Goal: Find specific page/section

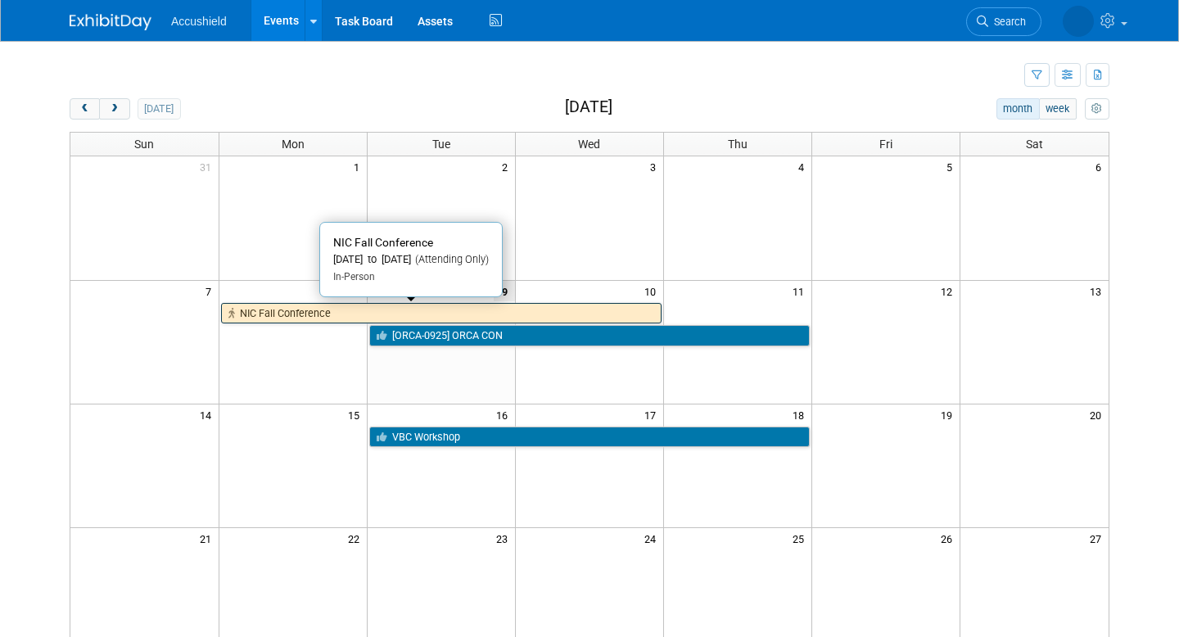
click at [431, 318] on link "NIC Fall Conference" at bounding box center [441, 313] width 440 height 21
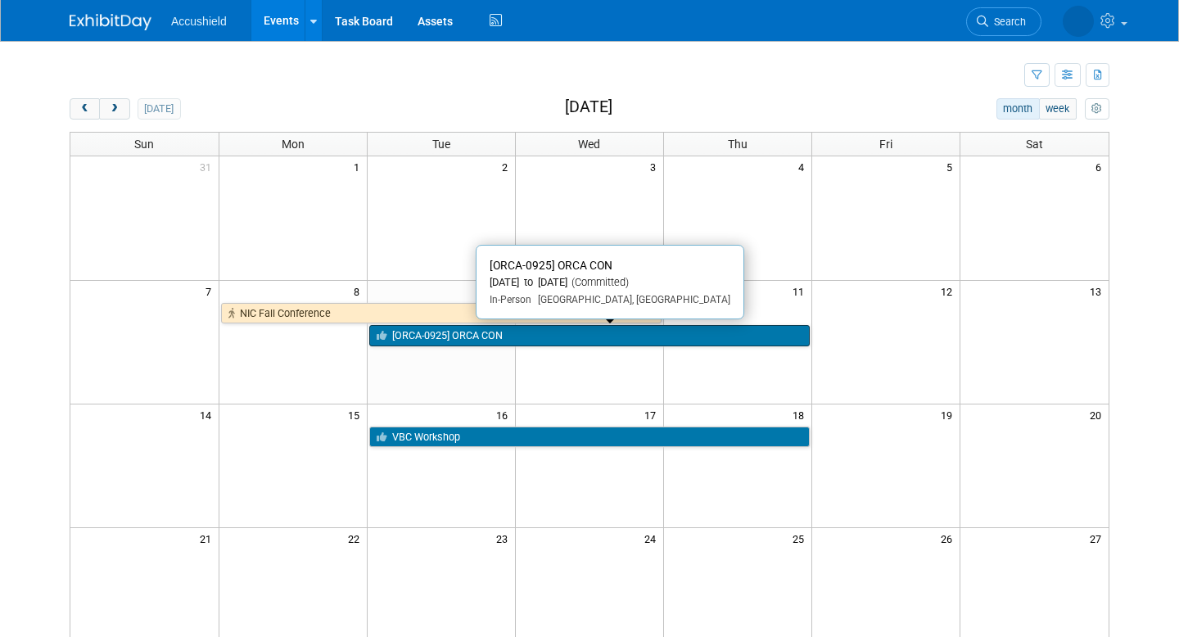
click at [476, 329] on link "[ORCA-0925] ORCA CON" at bounding box center [589, 335] width 440 height 21
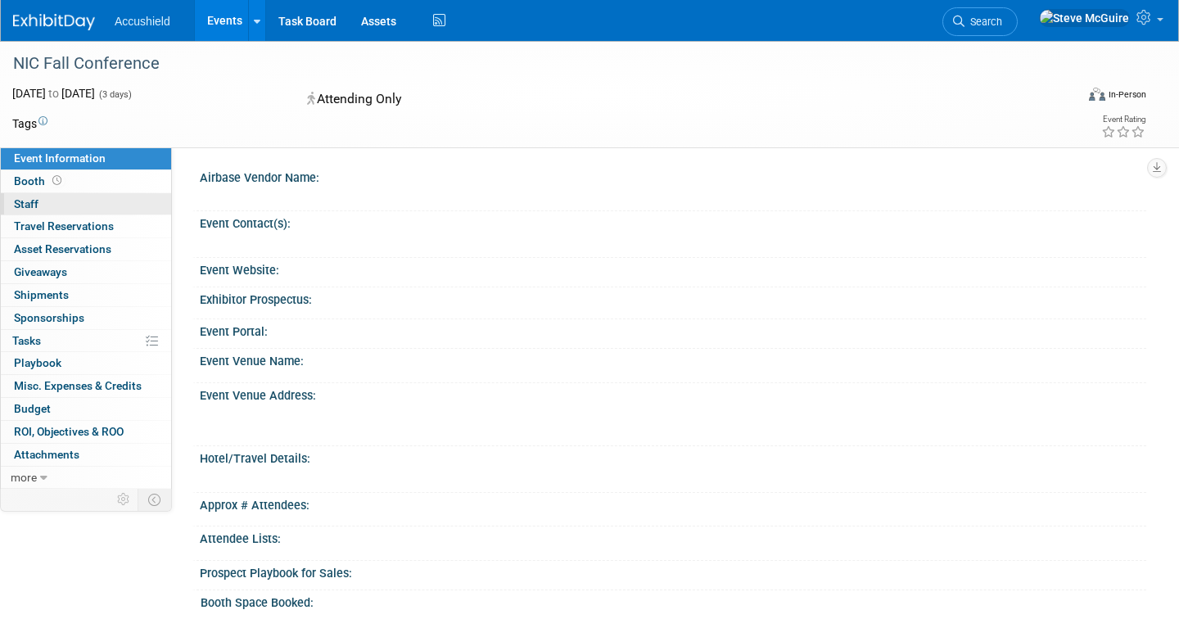
click at [30, 201] on span "Staff 0" at bounding box center [26, 203] width 25 height 13
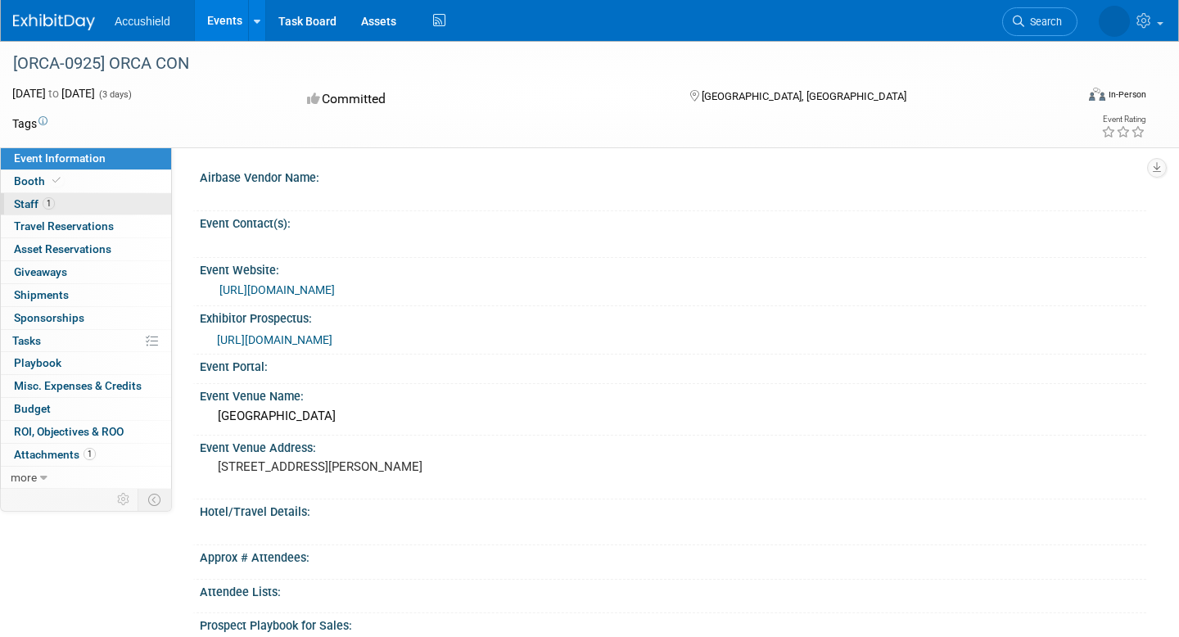
click at [75, 206] on link "1 Staff 1" at bounding box center [86, 204] width 170 height 22
